Goal: Information Seeking & Learning: Learn about a topic

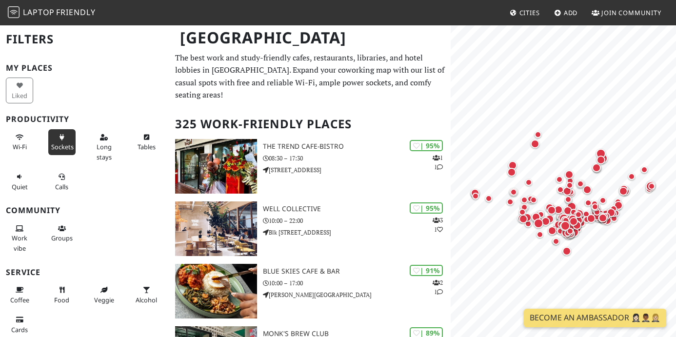
click at [71, 140] on button "Sockets" at bounding box center [61, 142] width 27 height 26
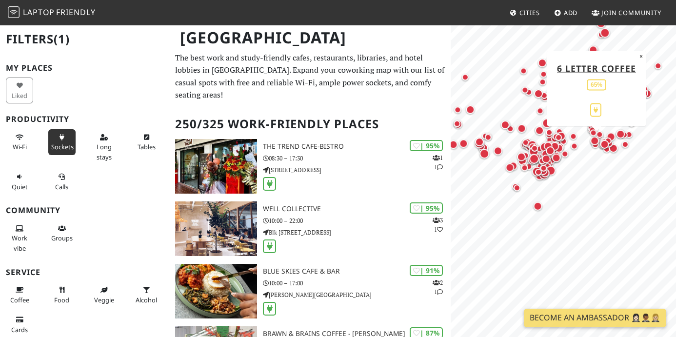
drag, startPoint x: 586, startPoint y: 218, endPoint x: 594, endPoint y: 149, distance: 68.8
click at [594, 149] on div "Map marker" at bounding box center [597, 142] width 13 height 13
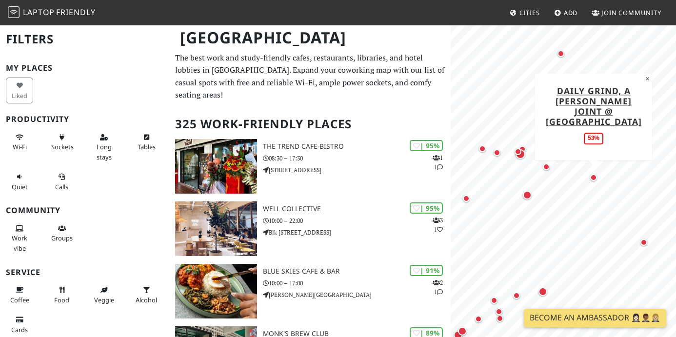
click at [595, 182] on div "Map marker" at bounding box center [594, 178] width 12 height 12
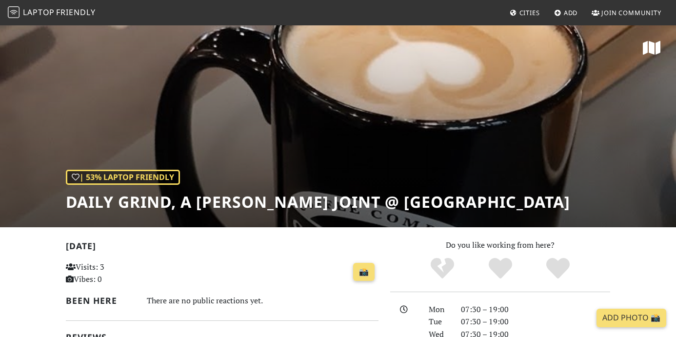
click at [12, 15] on img at bounding box center [14, 12] width 12 height 12
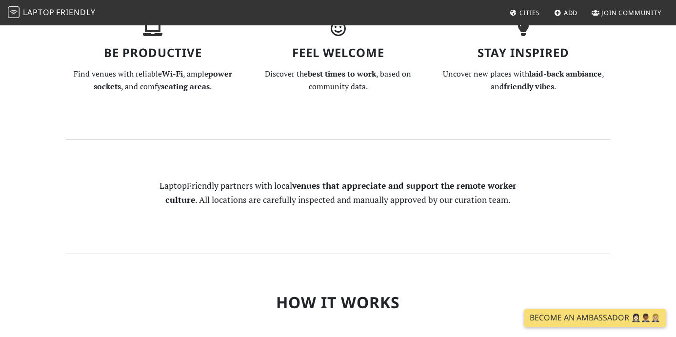
scroll to position [393, 0]
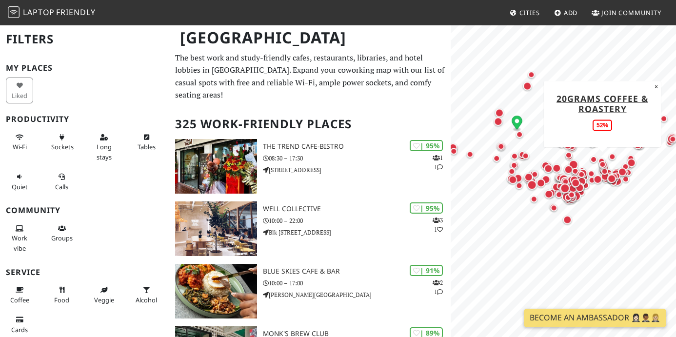
drag, startPoint x: 592, startPoint y: 231, endPoint x: 604, endPoint y: 169, distance: 62.7
click at [604, 169] on div "Map marker" at bounding box center [603, 165] width 12 height 12
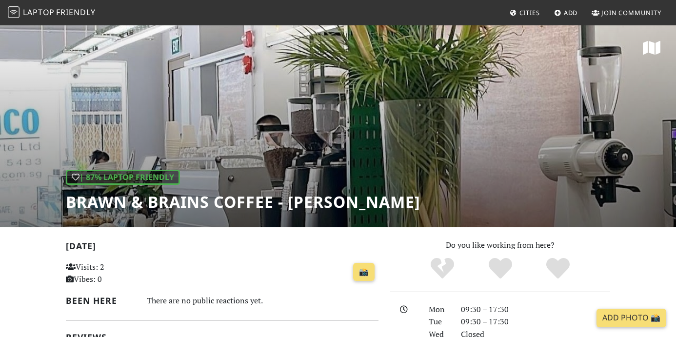
click at [300, 145] on div "| 87% Laptop Friendly Brawn & Brains Coffee - [GEOGRAPHIC_DATA]" at bounding box center [338, 125] width 676 height 203
